Goal: Task Accomplishment & Management: Use online tool/utility

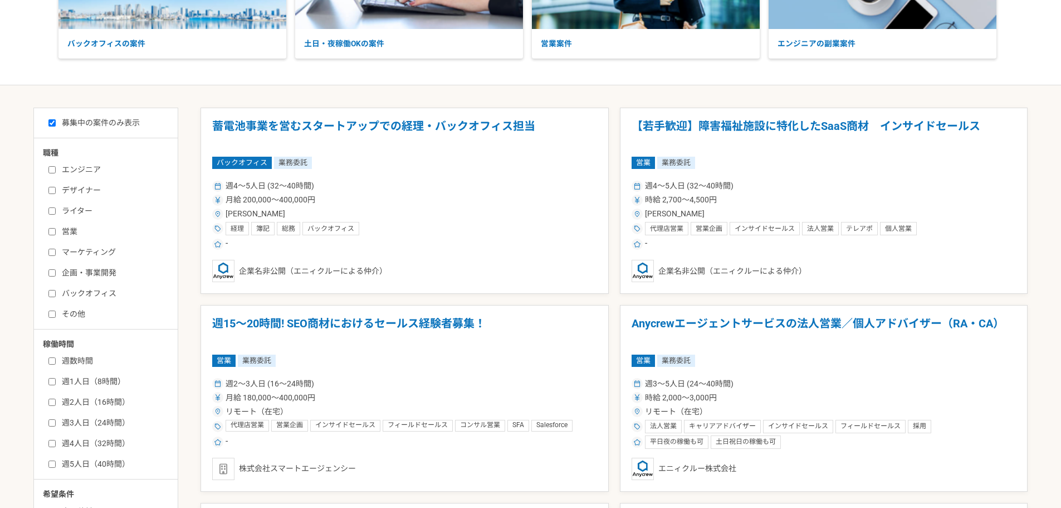
scroll to position [167, 0]
click at [51, 228] on input "営業" at bounding box center [51, 230] width 7 height 7
checkbox input "true"
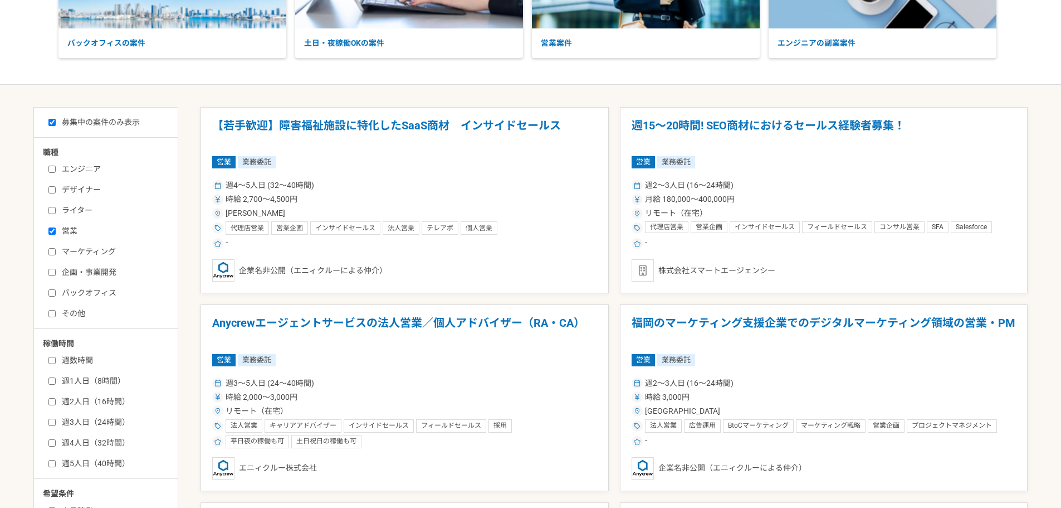
click at [51, 246] on label "マーケティング" at bounding box center [112, 252] width 128 height 12
click at [51, 248] on input "マーケティング" at bounding box center [51, 251] width 7 height 7
checkbox input "true"
click at [50, 272] on input "企画・事業開発" at bounding box center [51, 272] width 7 height 7
checkbox input "true"
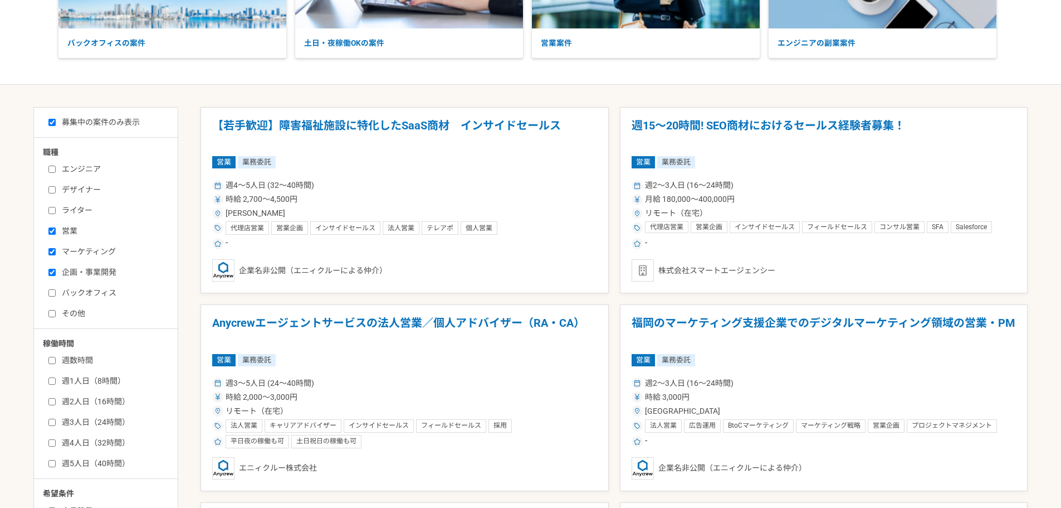
click at [50, 291] on input "バックオフィス" at bounding box center [51, 292] width 7 height 7
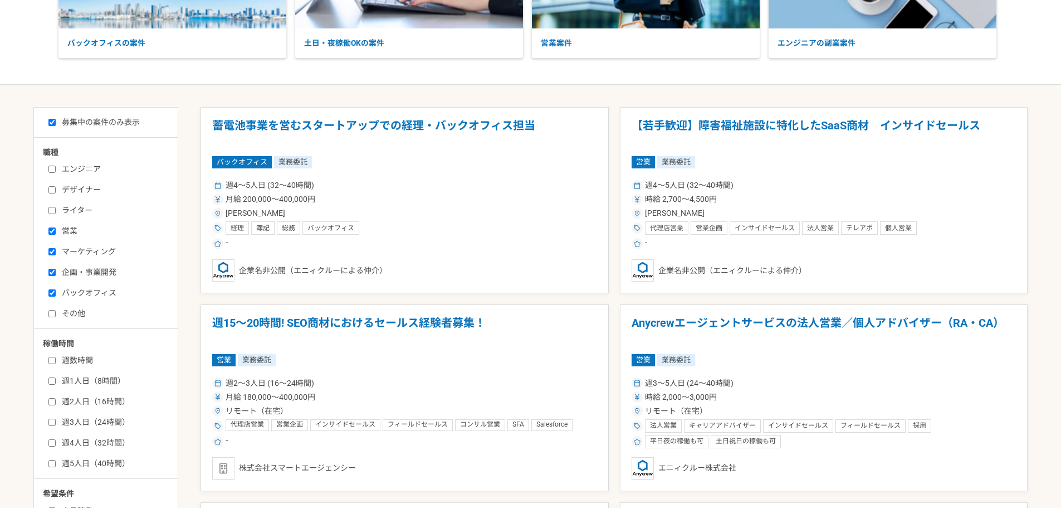
click at [54, 291] on input "バックオフィス" at bounding box center [51, 292] width 7 height 7
checkbox input "false"
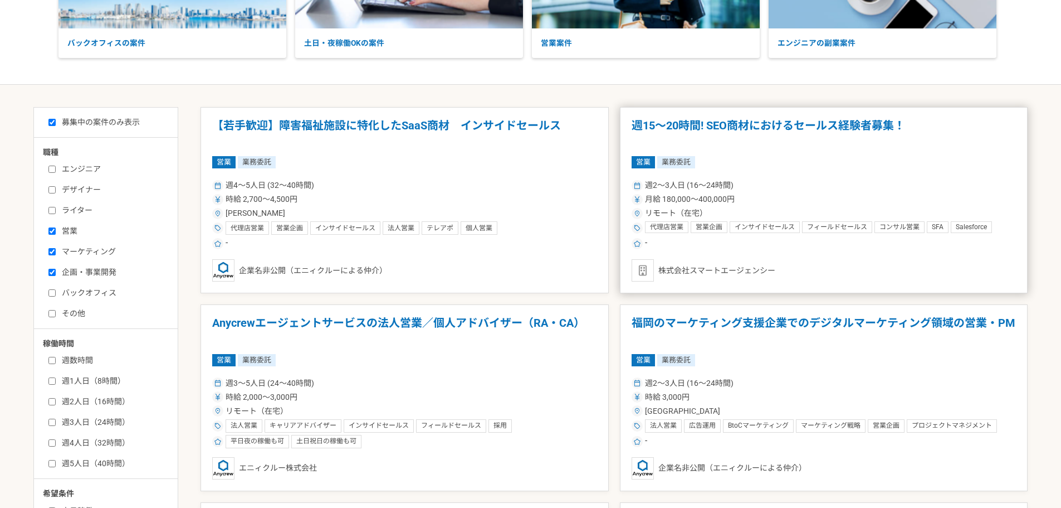
click at [775, 213] on div "リモート（在宅）" at bounding box center [824, 213] width 385 height 12
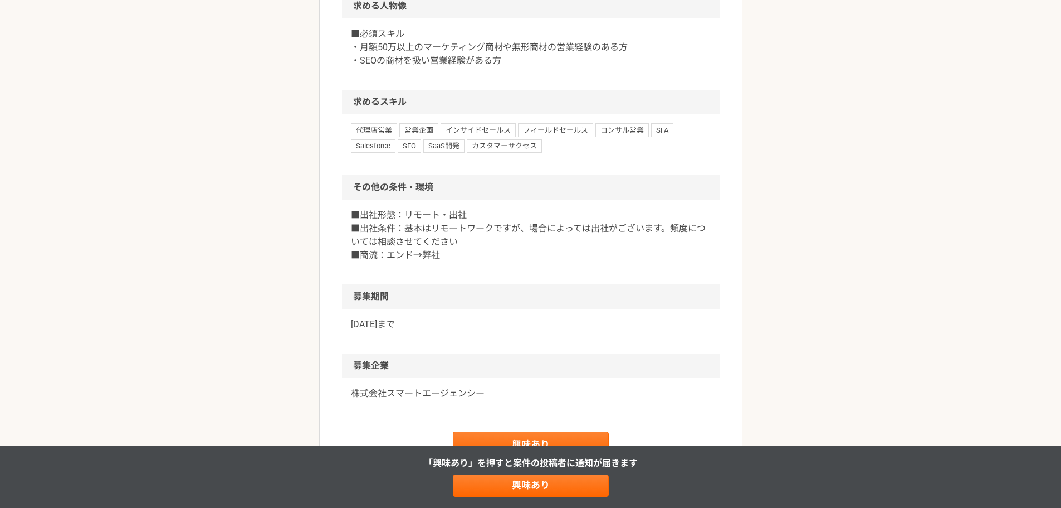
scroll to position [724, 0]
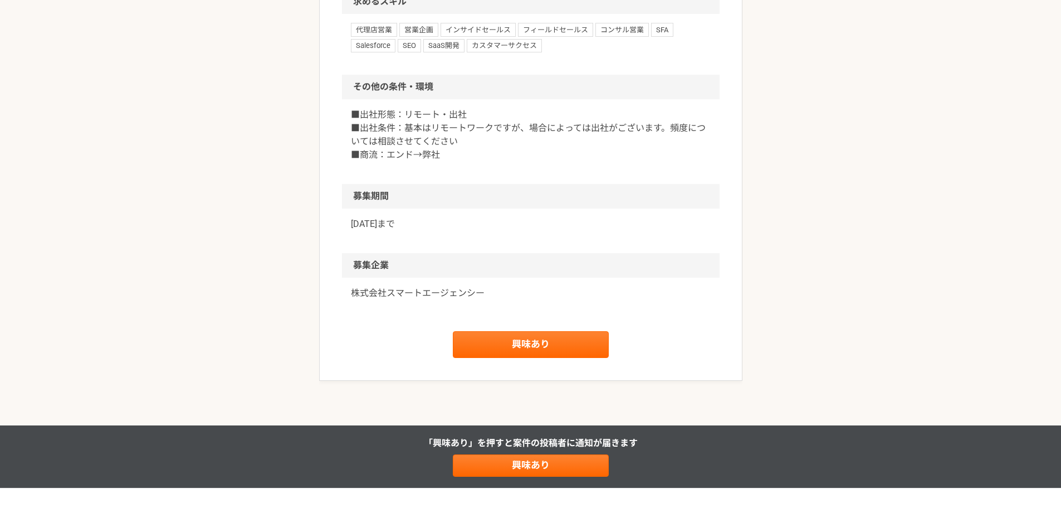
click at [383, 296] on p "株式会社スマートエージェンシー" at bounding box center [531, 292] width 360 height 13
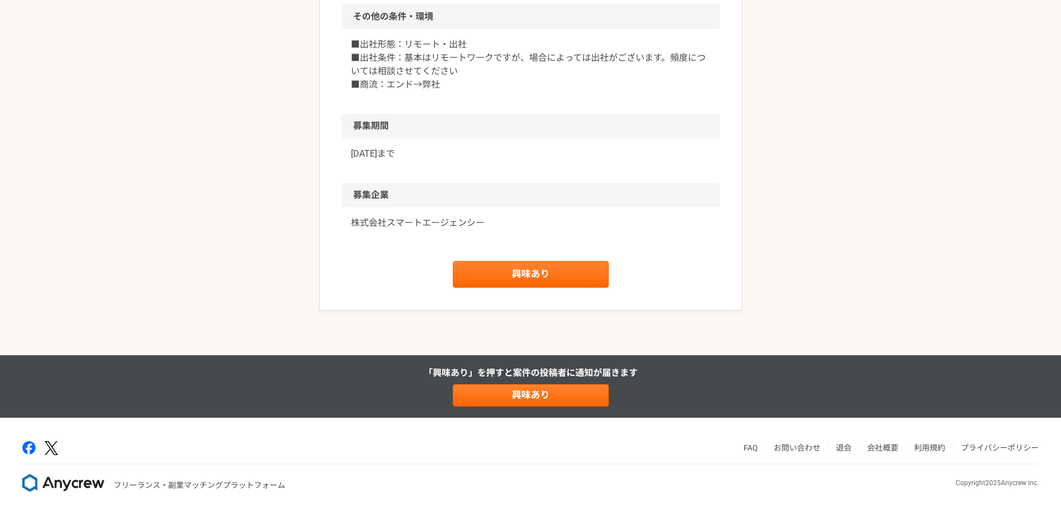
scroll to position [801, 0]
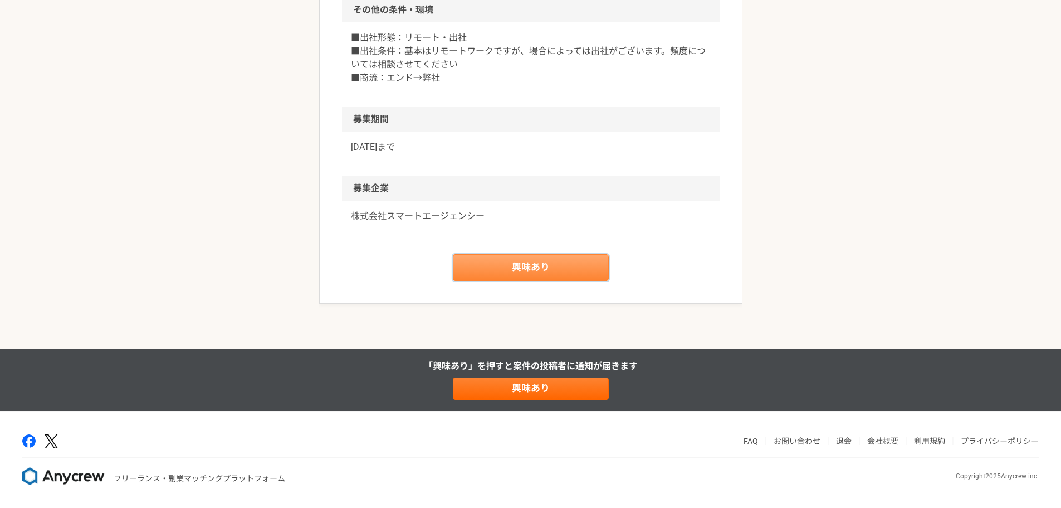
click at [530, 266] on link "興味あり" at bounding box center [531, 267] width 156 height 27
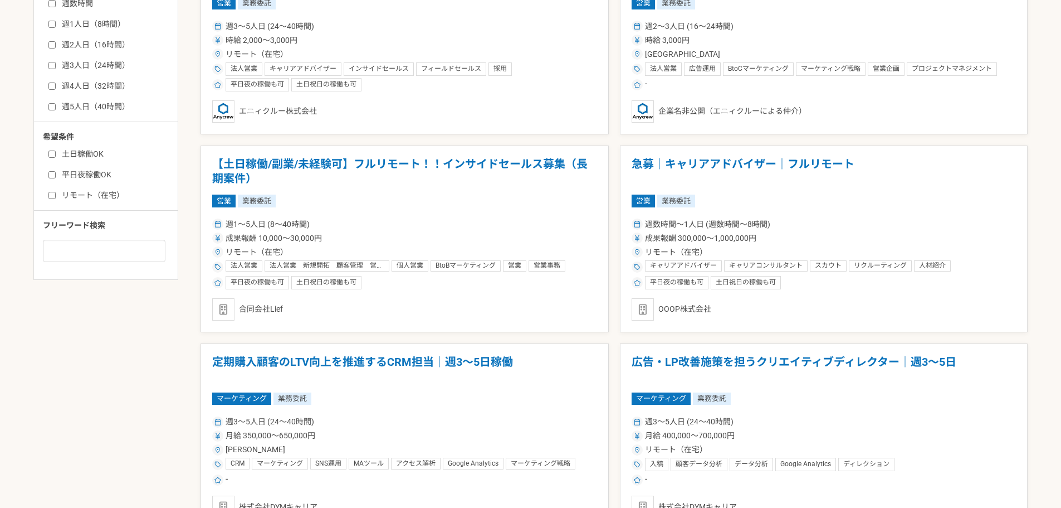
scroll to position [669, 0]
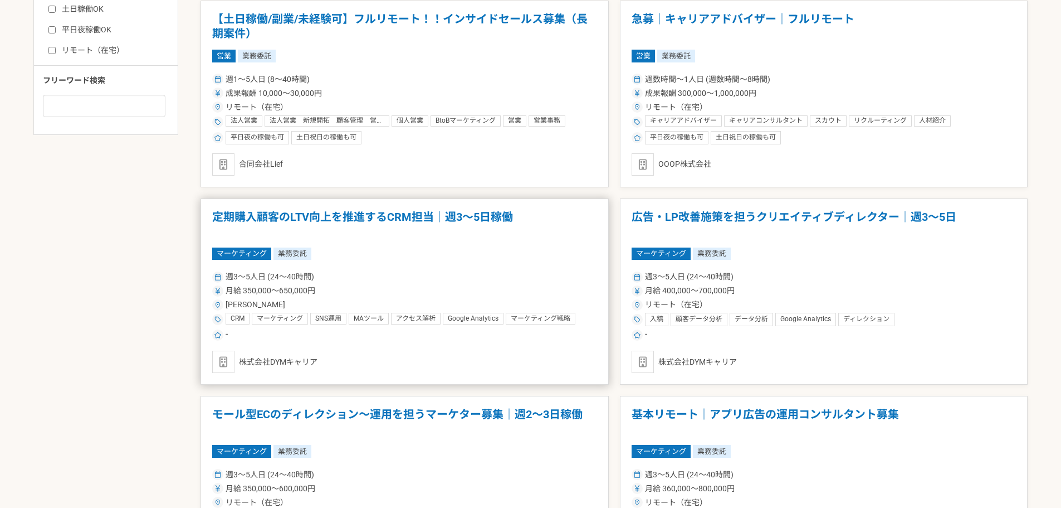
click at [389, 246] on article "定期購入顧客のLTV向上を推進するCRM担当｜週3〜5日稼働 マーケティング 業務委託 週3〜5人日 (24〜40時間) 月給 350,000〜650,000…" at bounding box center [405, 291] width 408 height 187
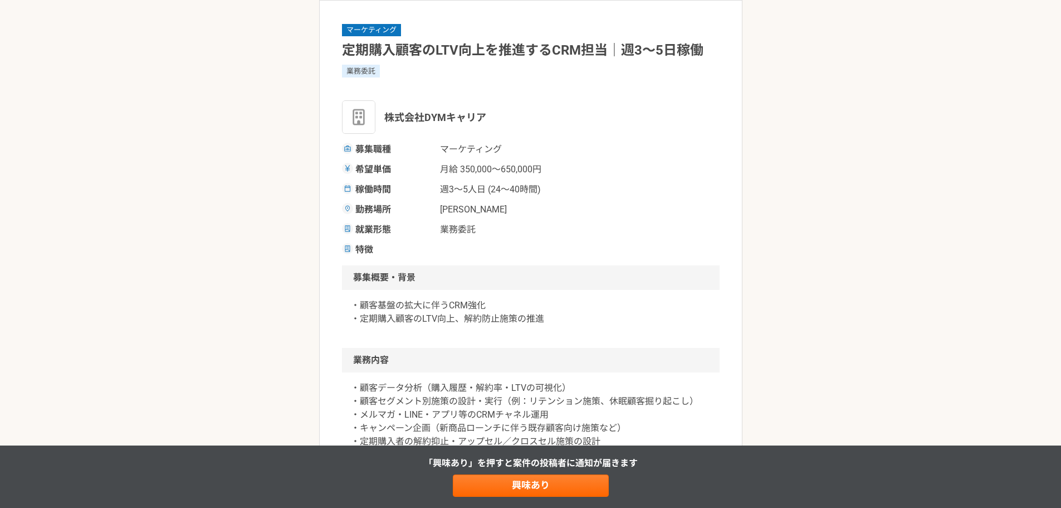
scroll to position [223, 0]
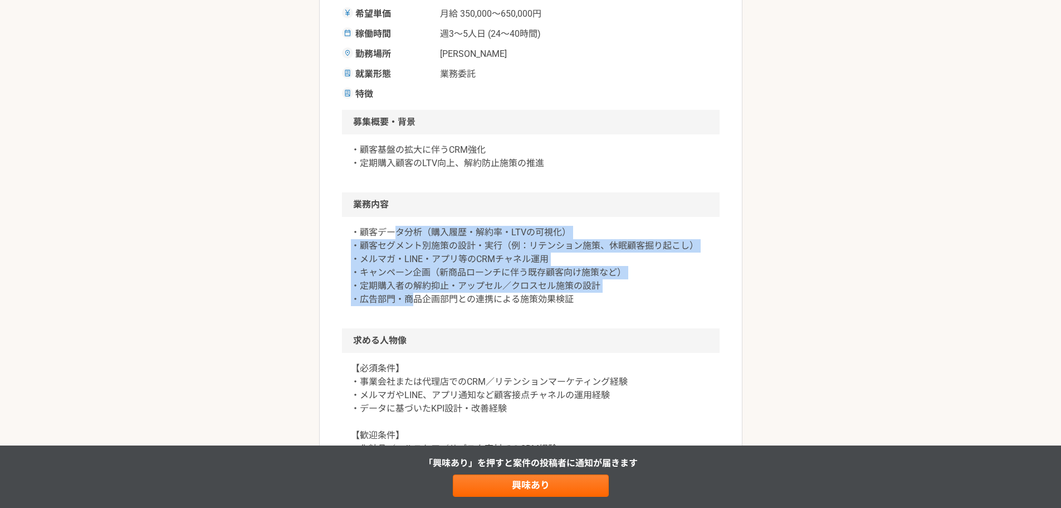
drag, startPoint x: 398, startPoint y: 226, endPoint x: 409, endPoint y: 314, distance: 88.2
click at [409, 314] on div "・顧客データ分析（購入履歴・解約率・LTVの可視化） ・顧客セグメント別施策の設計・実行（例：リテンション施策、休眠顧客掘り起こし） ・メルマガ・LINE・ア…" at bounding box center [531, 272] width 378 height 111
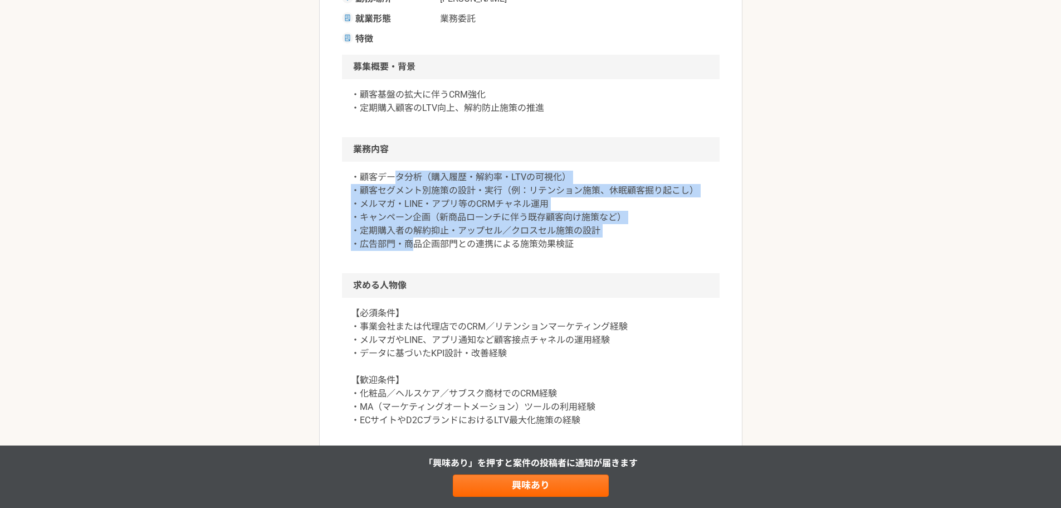
scroll to position [279, 0]
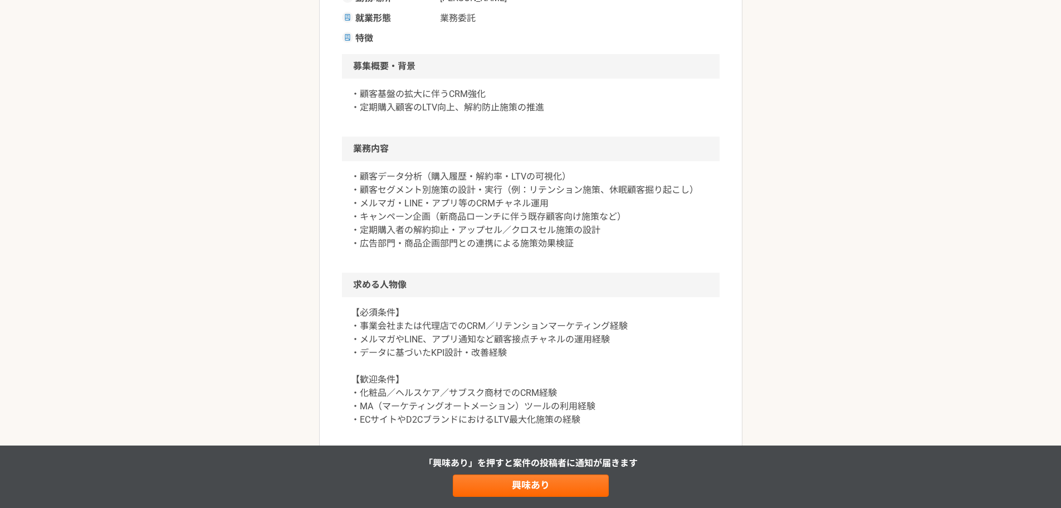
click at [505, 251] on div "・顧客データ分析（購入履歴・解約率・LTVの可視化） ・顧客セグメント別施策の設計・実行（例：リテンション施策、休眠顧客掘り起こし） ・メルマガ・LINE・ア…" at bounding box center [531, 216] width 378 height 111
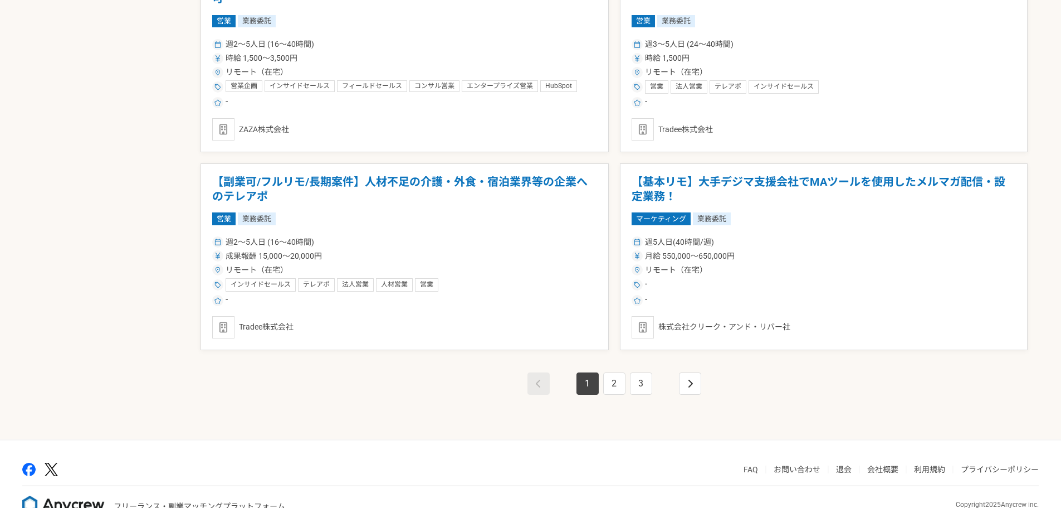
scroll to position [1894, 0]
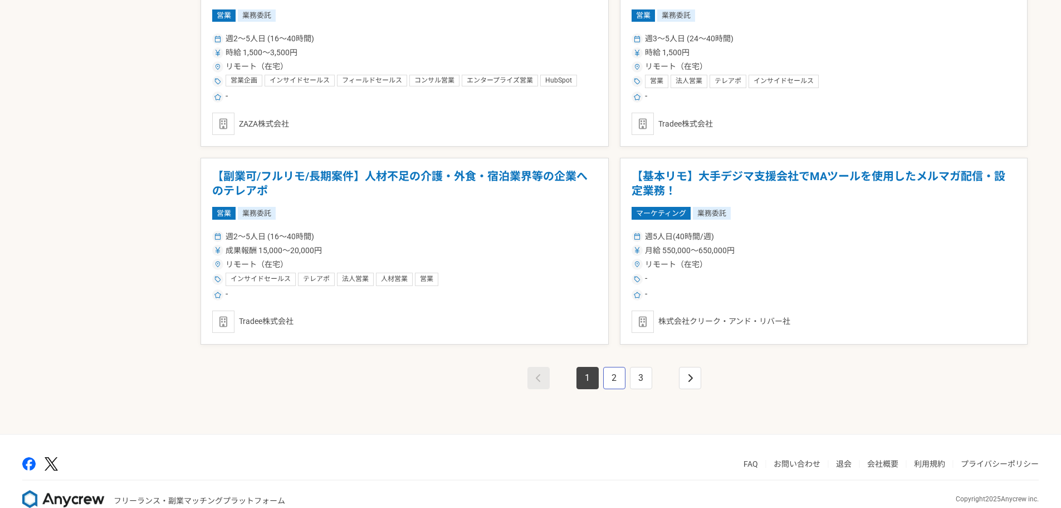
click at [611, 383] on link "2" at bounding box center [614, 378] width 22 height 22
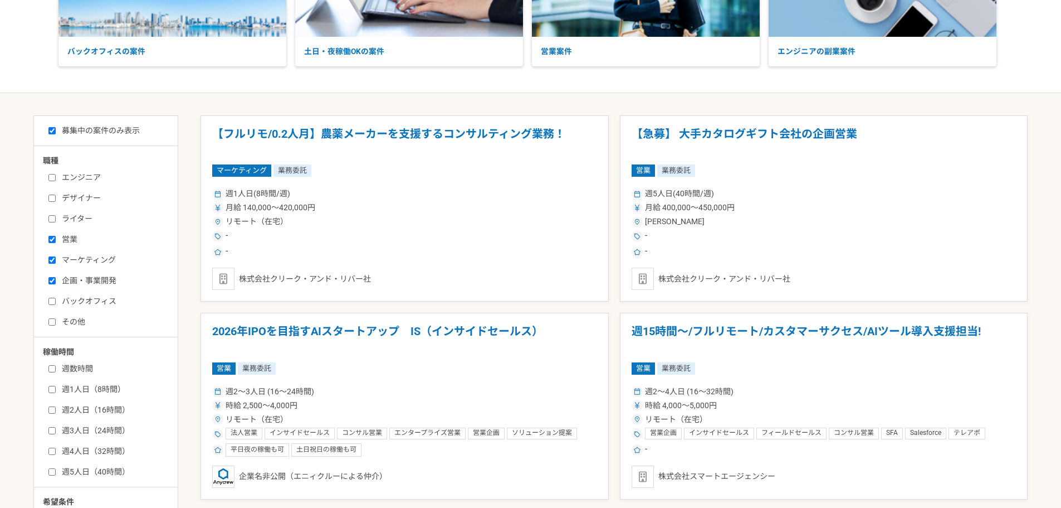
scroll to position [223, 0]
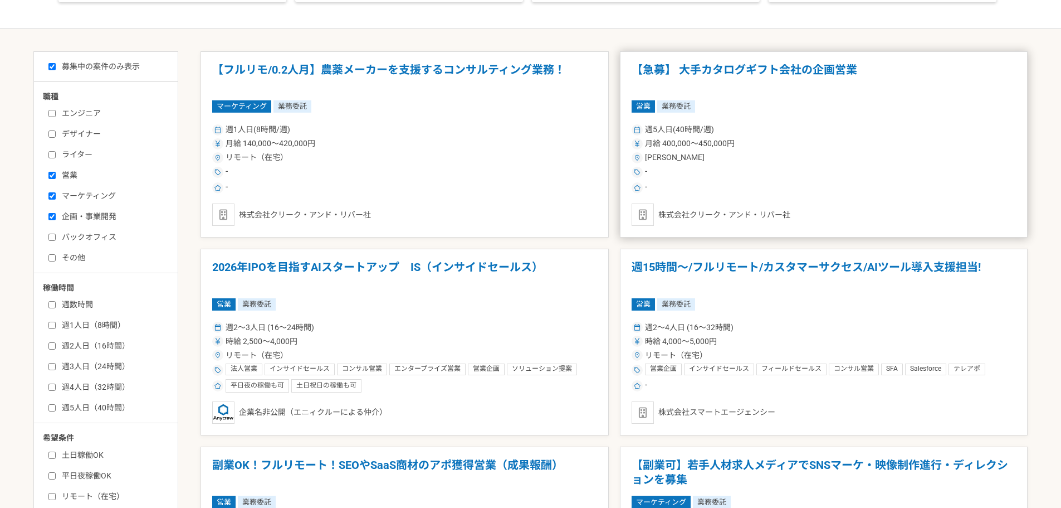
click at [803, 67] on h1 "【急募】 大手カタログギフト会社の企画営業" at bounding box center [824, 77] width 385 height 28
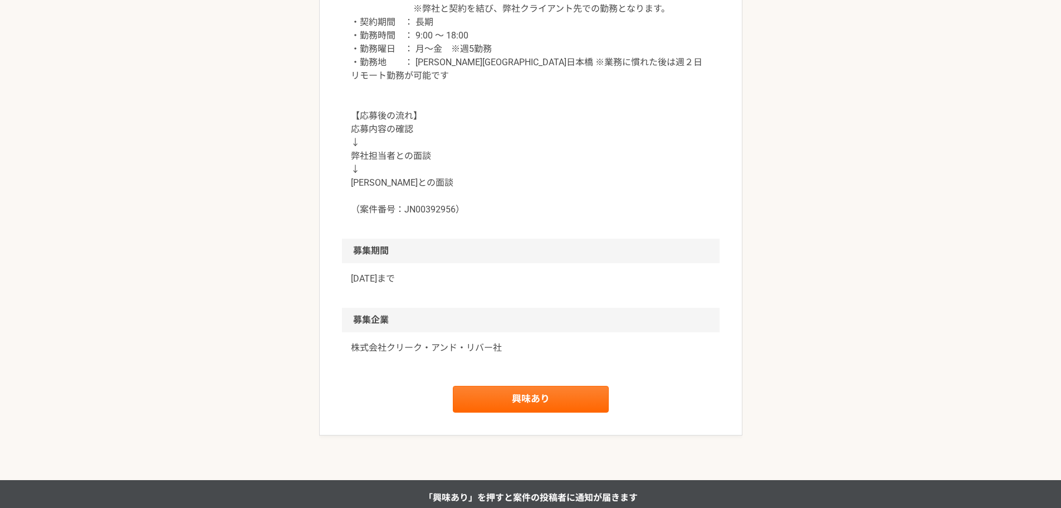
scroll to position [1150, 0]
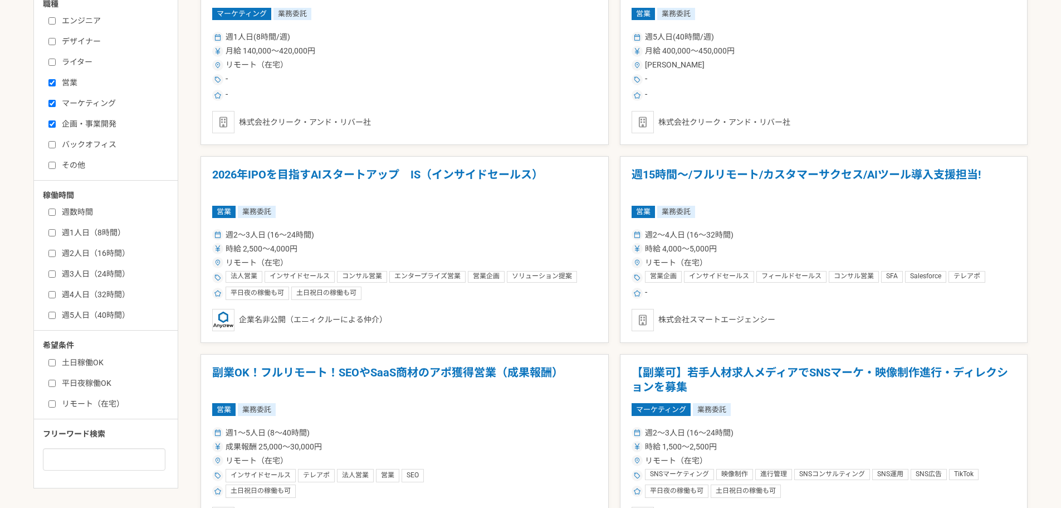
scroll to position [334, 0]
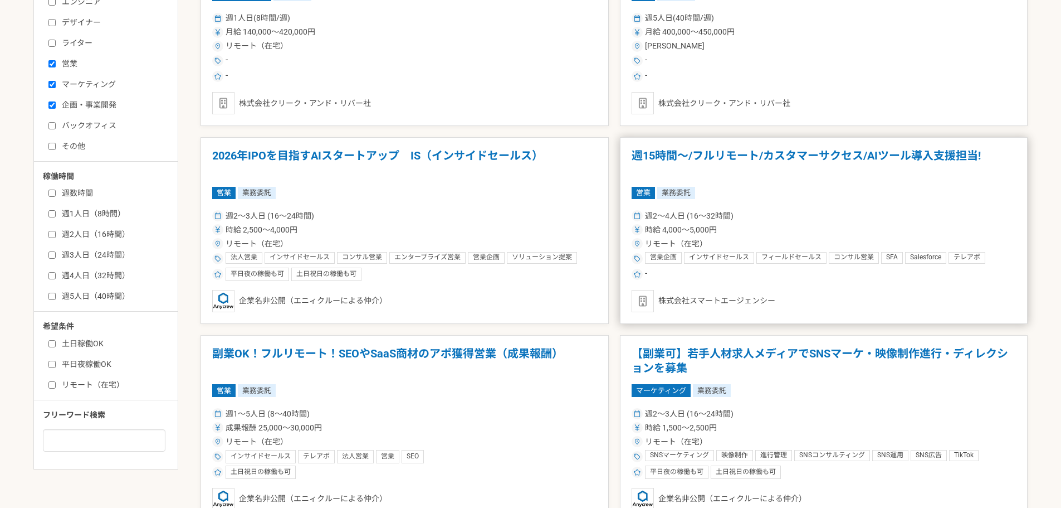
click at [850, 157] on h1 "週15時間〜/フルリモート/カスタマーサクセス/AIツール導入支援担当!" at bounding box center [824, 163] width 385 height 28
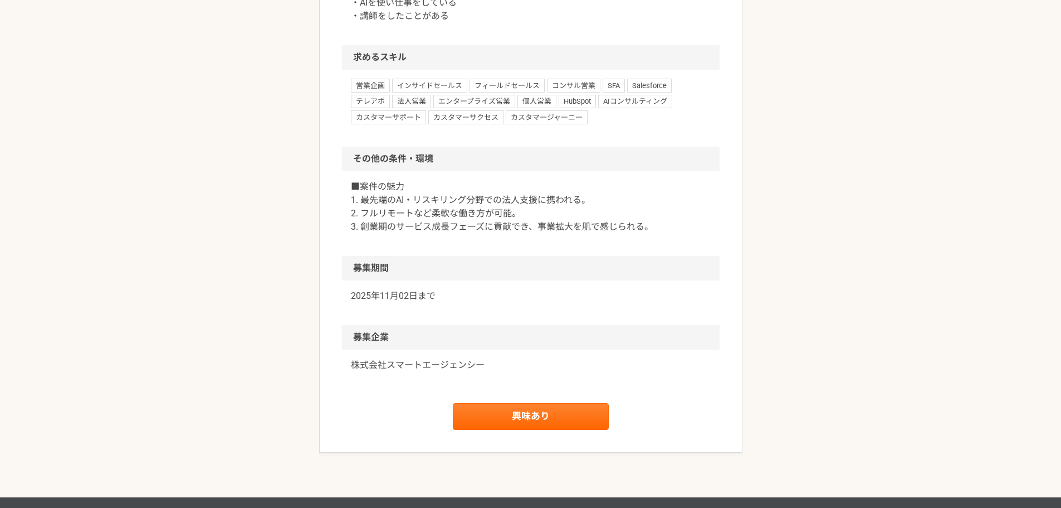
scroll to position [721, 0]
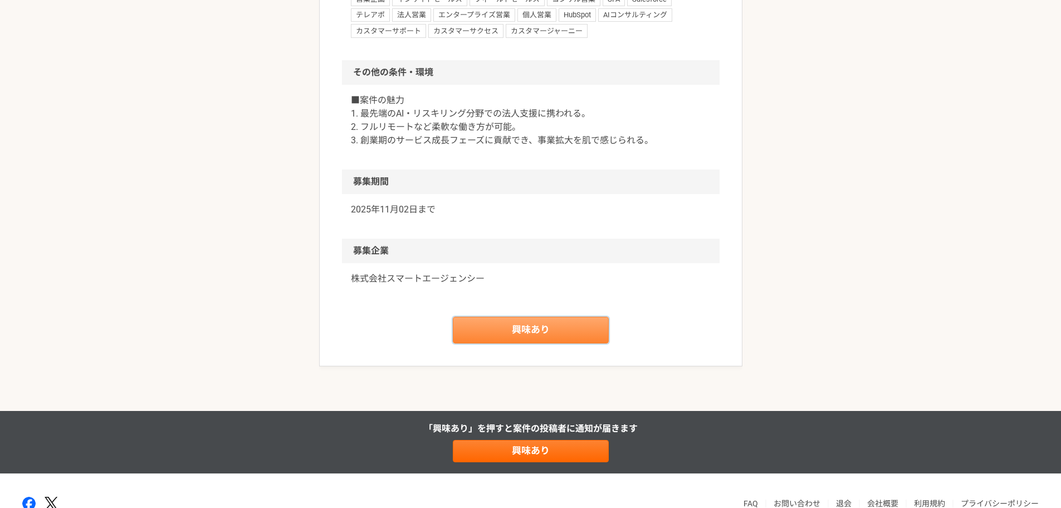
click at [503, 340] on link "興味あり" at bounding box center [531, 329] width 156 height 27
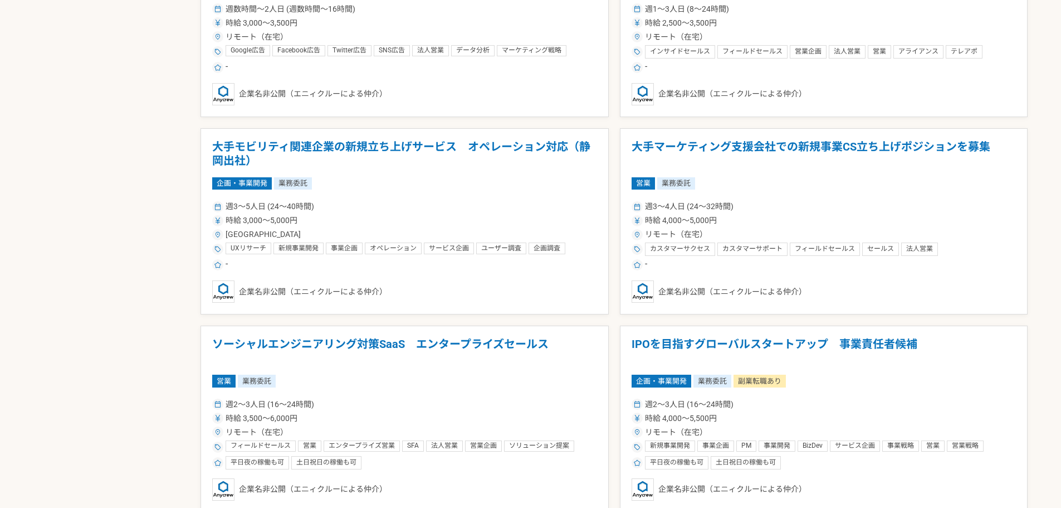
scroll to position [1727, 0]
click at [813, 153] on h1 "大手マーケティング支援会社での新規事業CS立ち上げポジションを募集" at bounding box center [824, 153] width 385 height 28
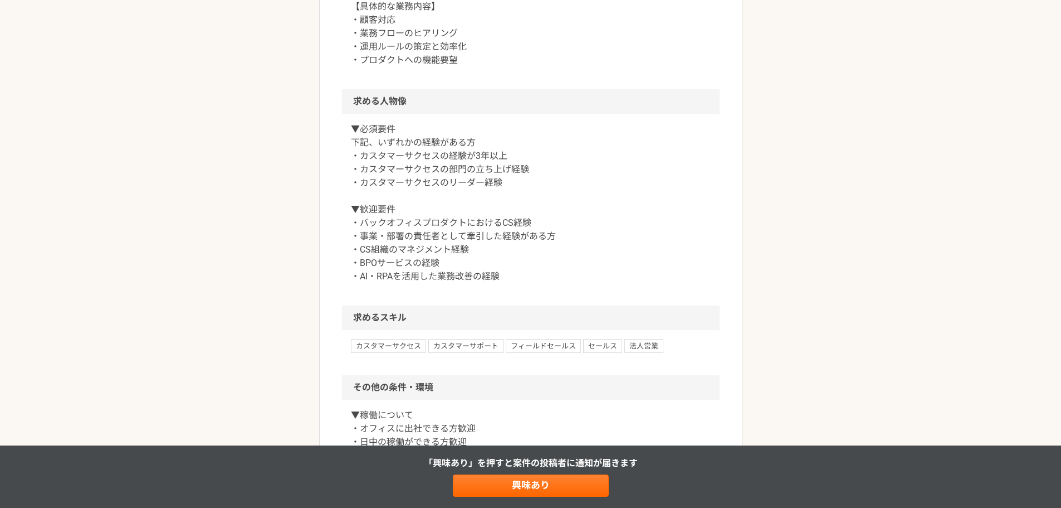
scroll to position [446, 0]
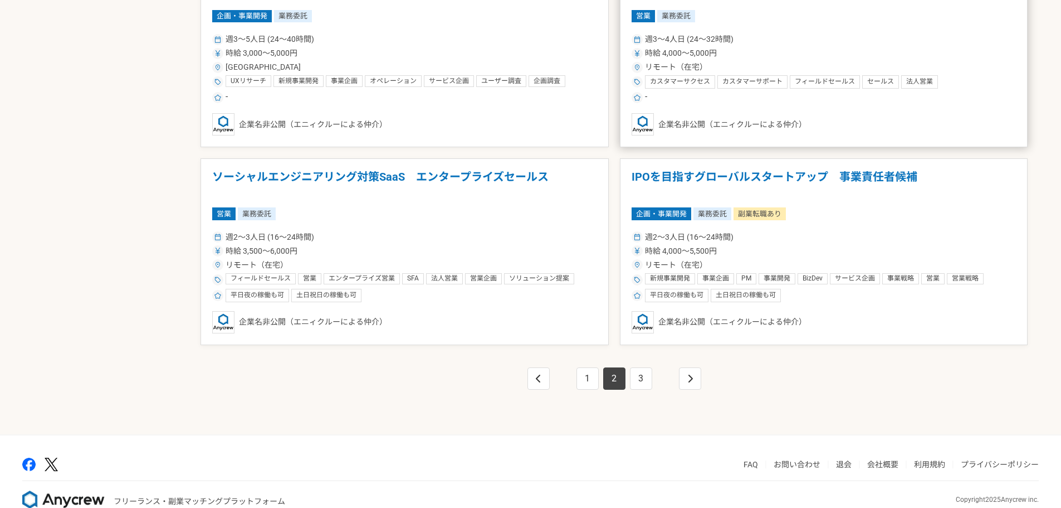
scroll to position [1894, 0]
click at [724, 177] on h1 "IPOを目指すグローバルスタートアップ　事業責任者候補" at bounding box center [824, 183] width 385 height 28
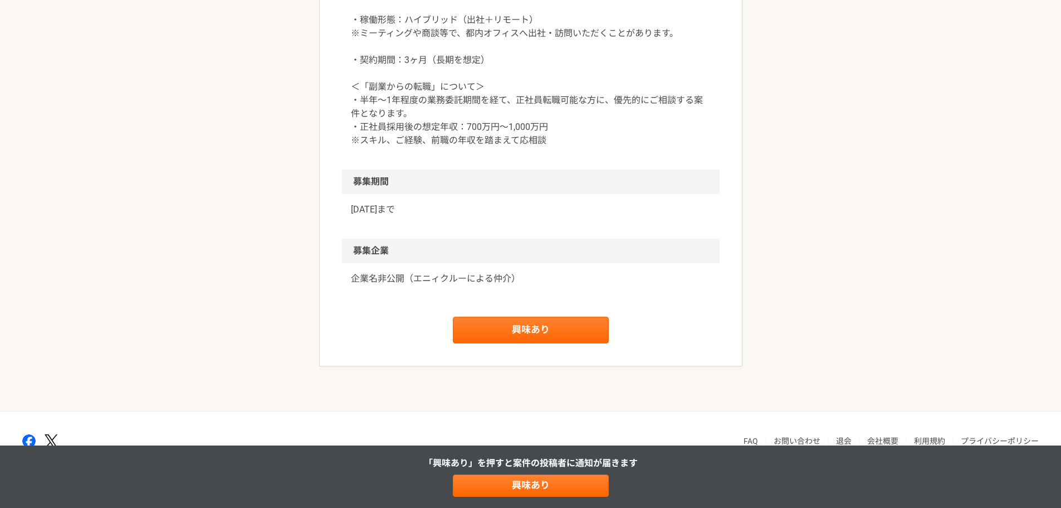
scroll to position [1504, 0]
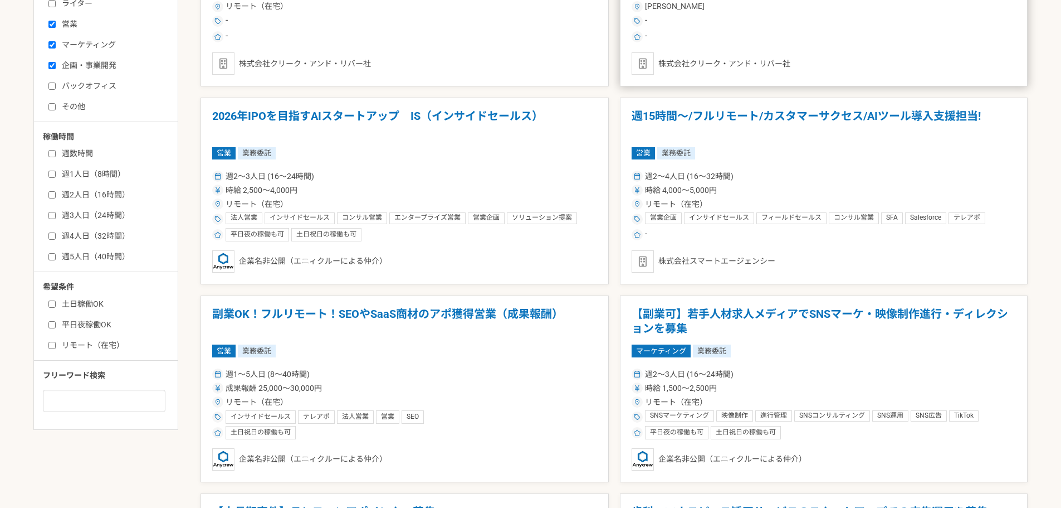
scroll to position [390, 0]
